Goal: Navigation & Orientation: Find specific page/section

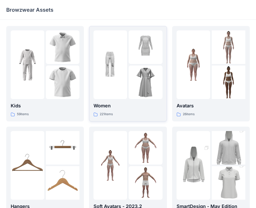
click at [123, 106] on p "Women" at bounding box center [128, 105] width 69 height 7
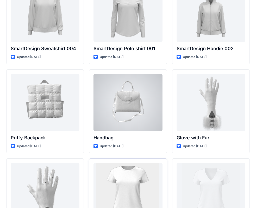
scroll to position [4076, 0]
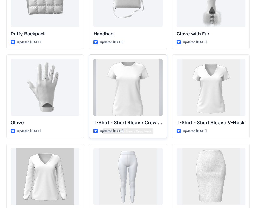
click at [140, 111] on div at bounding box center [128, 87] width 69 height 57
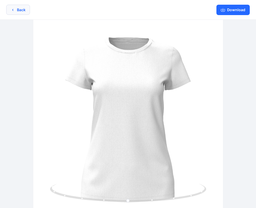
click at [21, 9] on button "Back" at bounding box center [18, 10] width 24 height 10
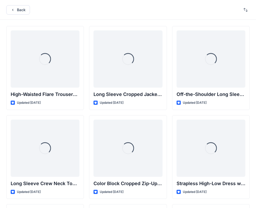
scroll to position [4076, 0]
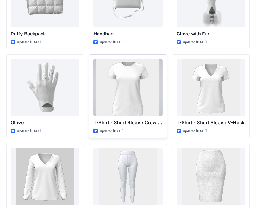
click at [147, 84] on div at bounding box center [128, 87] width 69 height 57
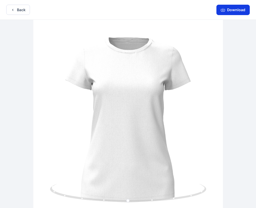
click at [225, 9] on icon "button" at bounding box center [223, 10] width 4 height 3
